Goal: Check status: Check status

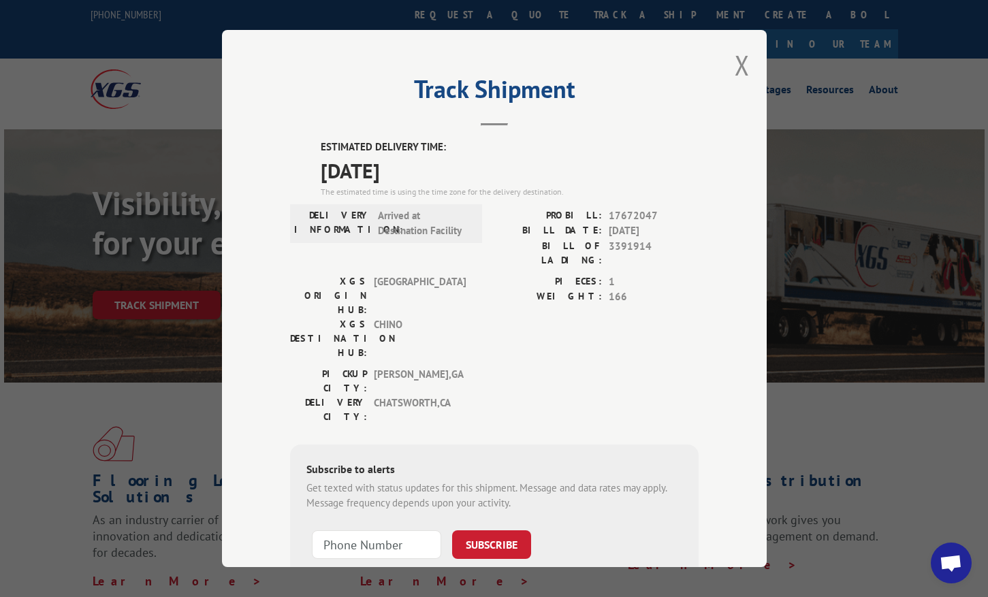
click at [628, 211] on span "17672047" at bounding box center [654, 216] width 90 height 16
copy span "17672047"
click at [735, 69] on button "Close modal" at bounding box center [742, 65] width 15 height 36
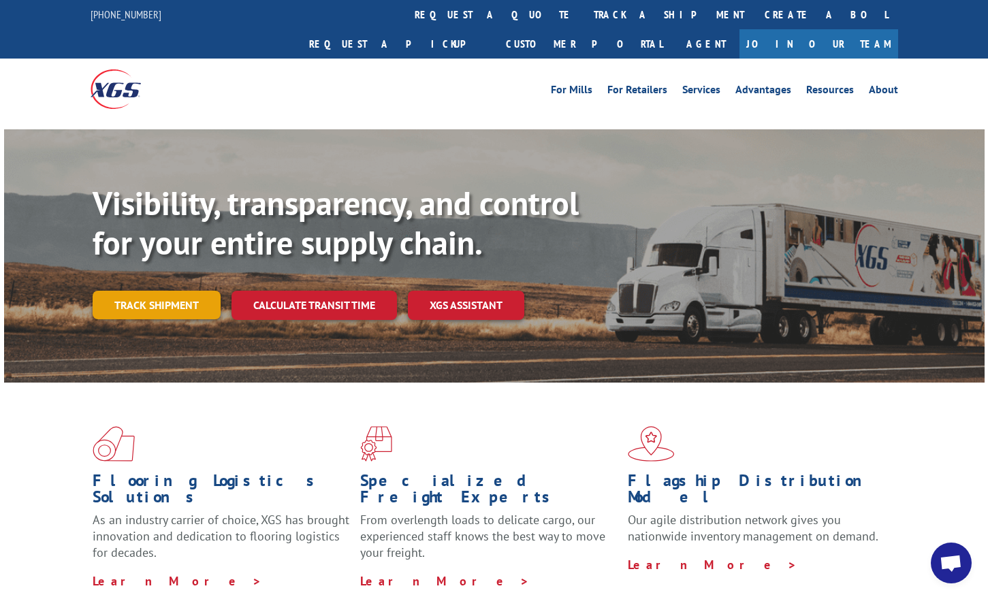
click at [150, 291] on link "Track shipment" at bounding box center [157, 305] width 128 height 29
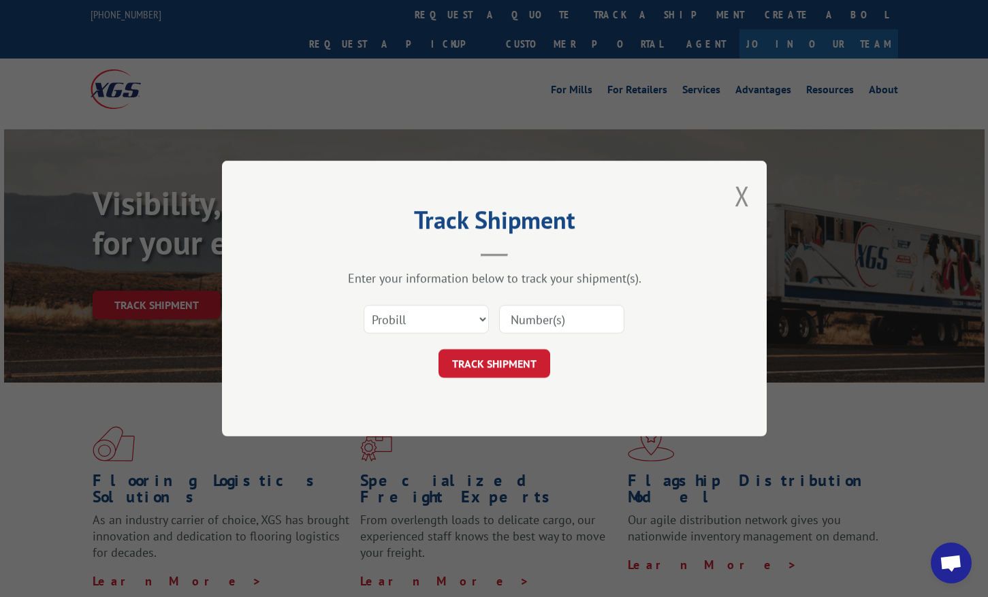
click at [551, 319] on input at bounding box center [561, 319] width 125 height 29
paste input "17672047"
type input "17672047"
click at [470, 368] on button "TRACK SHIPMENT" at bounding box center [494, 363] width 112 height 29
